Goal: Task Accomplishment & Management: Complete application form

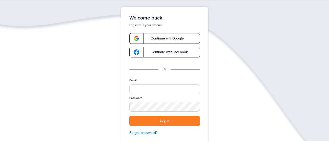
scroll to position [25, 0]
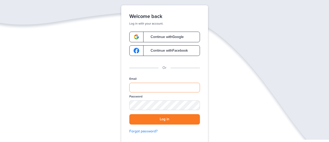
type input "**********"
click at [168, 117] on button "Log in" at bounding box center [164, 119] width 71 height 10
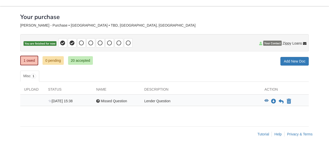
scroll to position [21, 0]
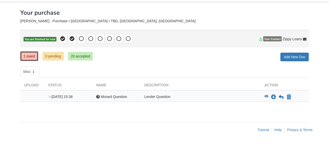
click at [36, 59] on link "1 owed" at bounding box center [29, 56] width 18 height 10
click at [280, 97] on icon at bounding box center [281, 97] width 5 height 5
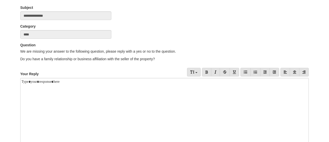
scroll to position [47, 0]
click at [150, 89] on div at bounding box center [164, 111] width 288 height 66
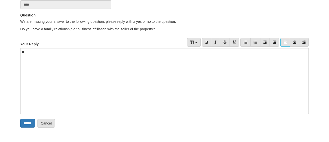
scroll to position [93, 0]
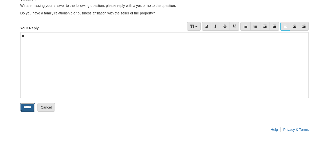
click at [33, 109] on input "******" at bounding box center [27, 107] width 15 height 9
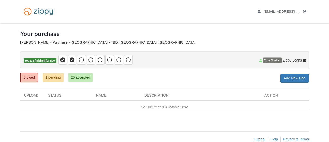
scroll to position [10, 0]
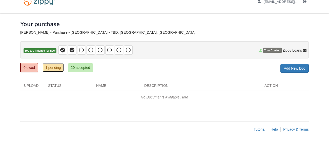
click at [50, 67] on link "1 pending" at bounding box center [52, 67] width 21 height 9
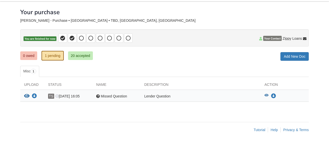
scroll to position [22, 0]
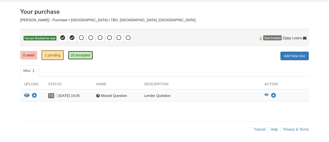
click at [88, 56] on link "20 accepted" at bounding box center [80, 55] width 25 height 9
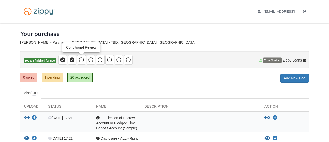
click at [79, 61] on icon at bounding box center [81, 59] width 5 height 5
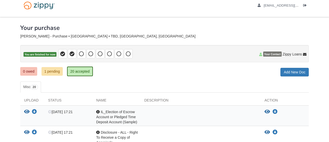
scroll to position [1, 0]
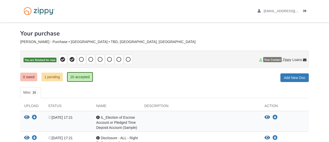
click at [143, 60] on p "You are finished for now" at bounding box center [164, 59] width 288 height 17
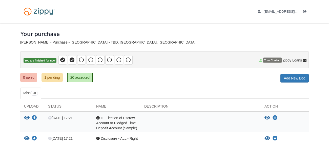
click at [116, 13] on div "[EMAIL_ADDRESS][DOMAIN_NAME] Logout" at bounding box center [164, 11] width 296 height 23
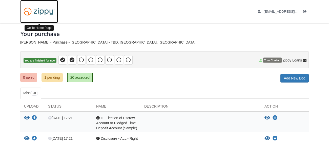
click at [47, 12] on img at bounding box center [39, 11] width 38 height 13
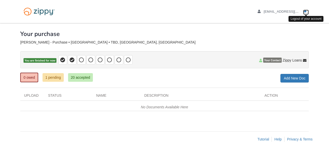
click at [306, 11] on icon "Log out" at bounding box center [305, 12] width 4 height 4
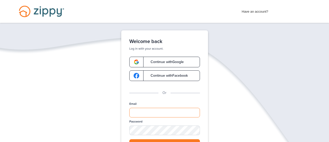
type input "**********"
click at [223, 19] on div "Have an account? Apply Now Have an account? Log in Schedule a Floify Demo" at bounding box center [164, 11] width 329 height 23
